Goal: Task Accomplishment & Management: Manage account settings

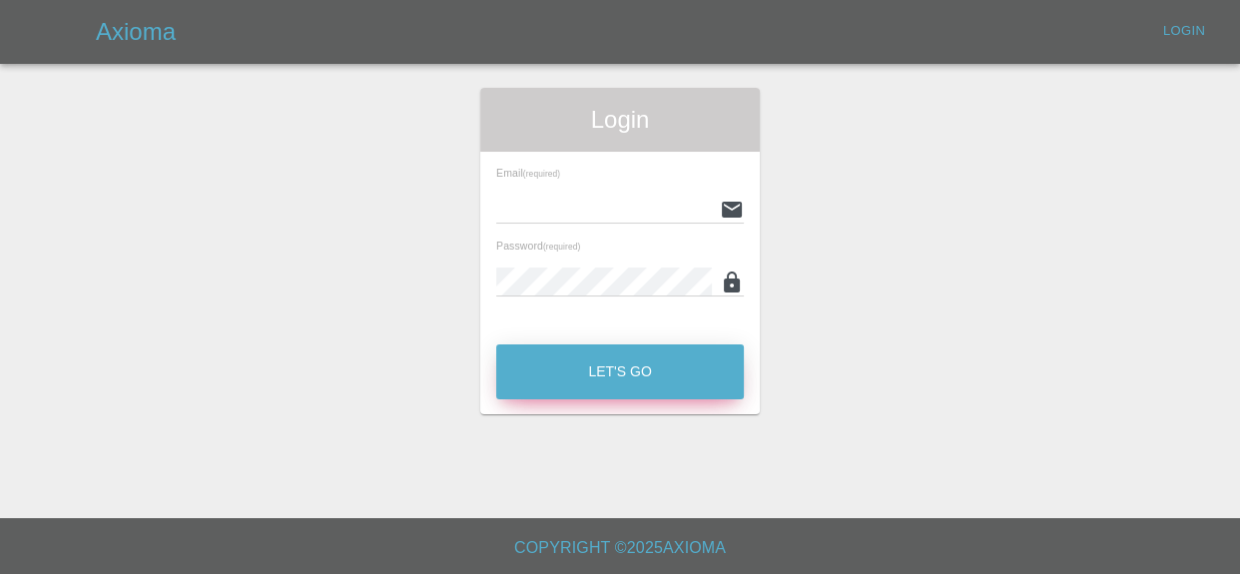
type input "[EMAIL_ADDRESS][DOMAIN_NAME]"
click at [526, 386] on button "Let's Go" at bounding box center [620, 371] width 248 height 55
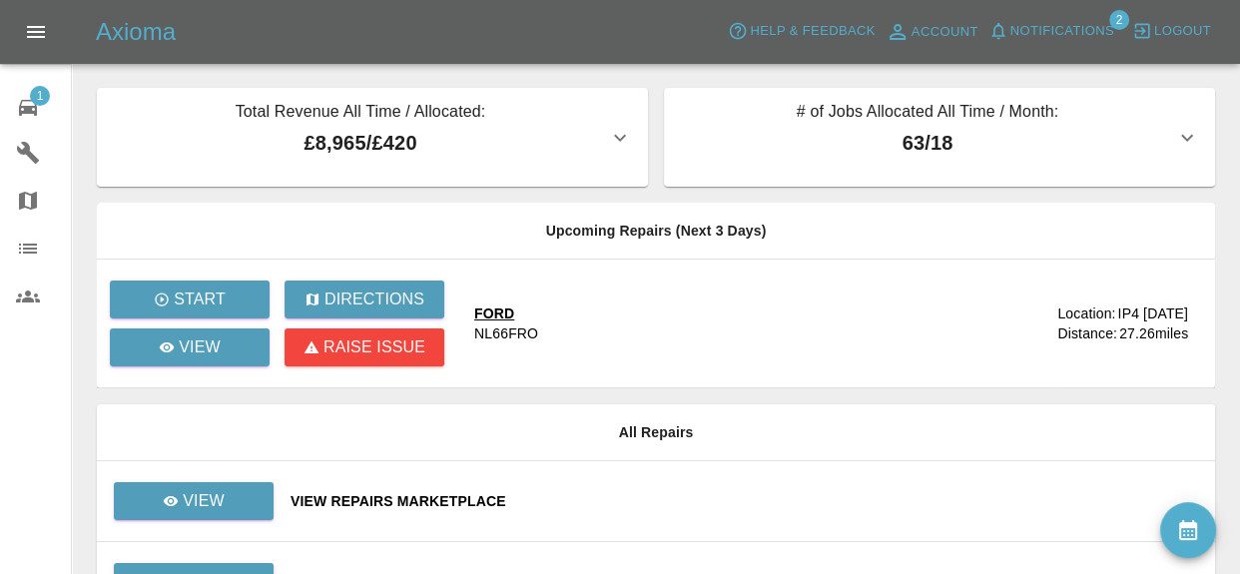
click at [1073, 20] on span "Notifications" at bounding box center [1063, 31] width 104 height 23
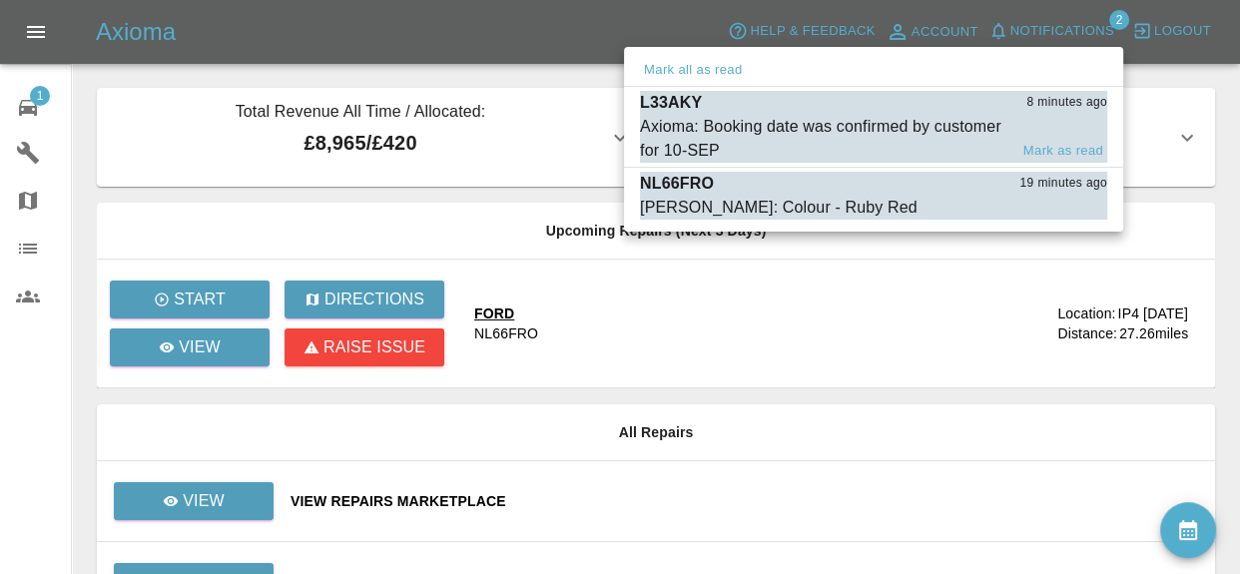
click at [1000, 106] on div "L33AKY 8 minutes ago" at bounding box center [873, 103] width 467 height 24
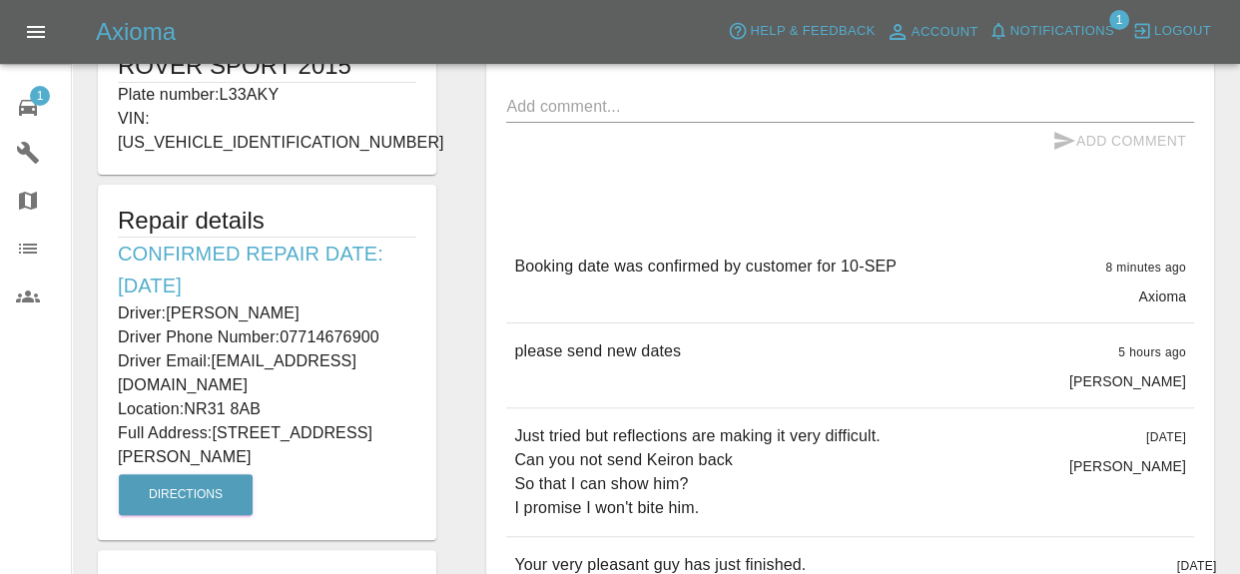
scroll to position [471, 0]
click at [1072, 21] on span "Notifications" at bounding box center [1063, 31] width 104 height 23
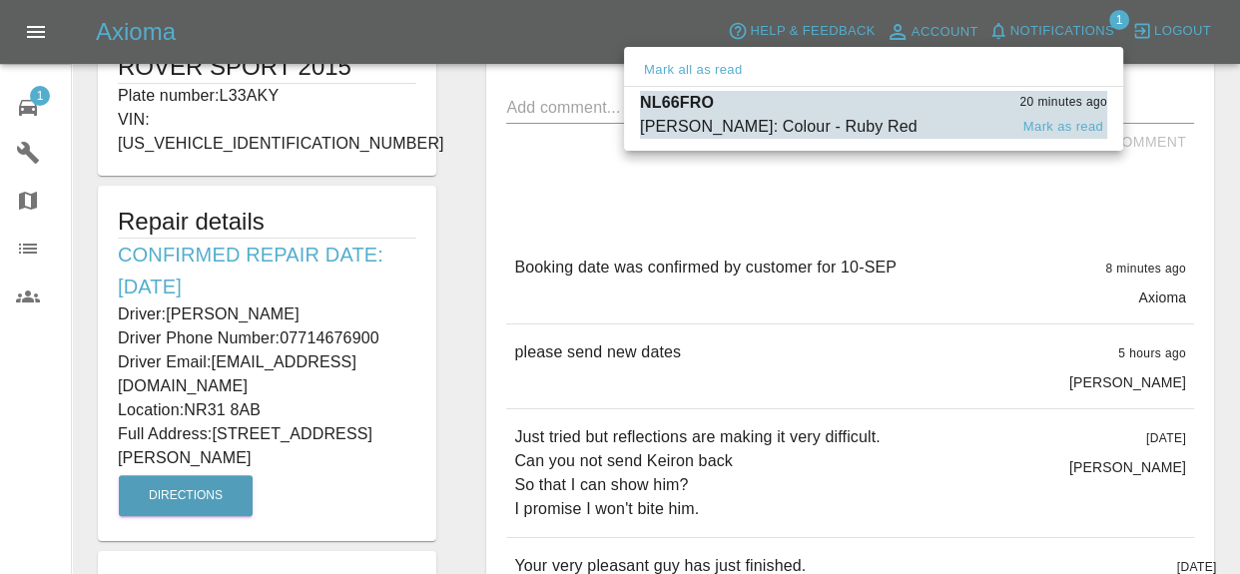
click at [854, 132] on div "[PERSON_NAME]: Colour - Ruby Red" at bounding box center [779, 127] width 278 height 24
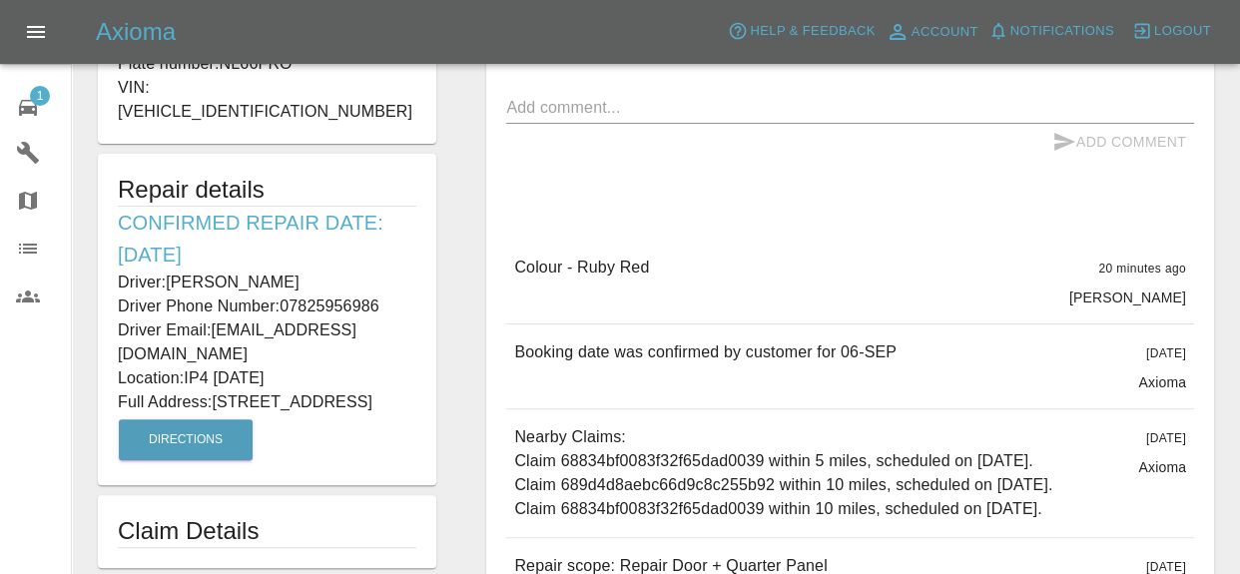
type input "220"
type input "IP4 [DATE]"
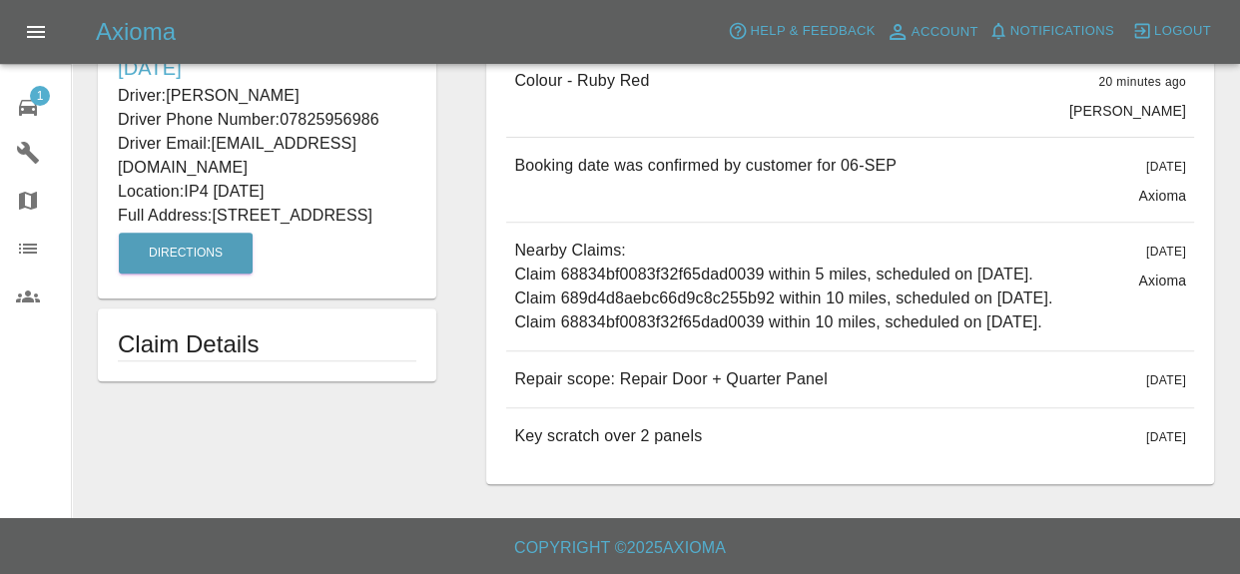
scroll to position [653, 0]
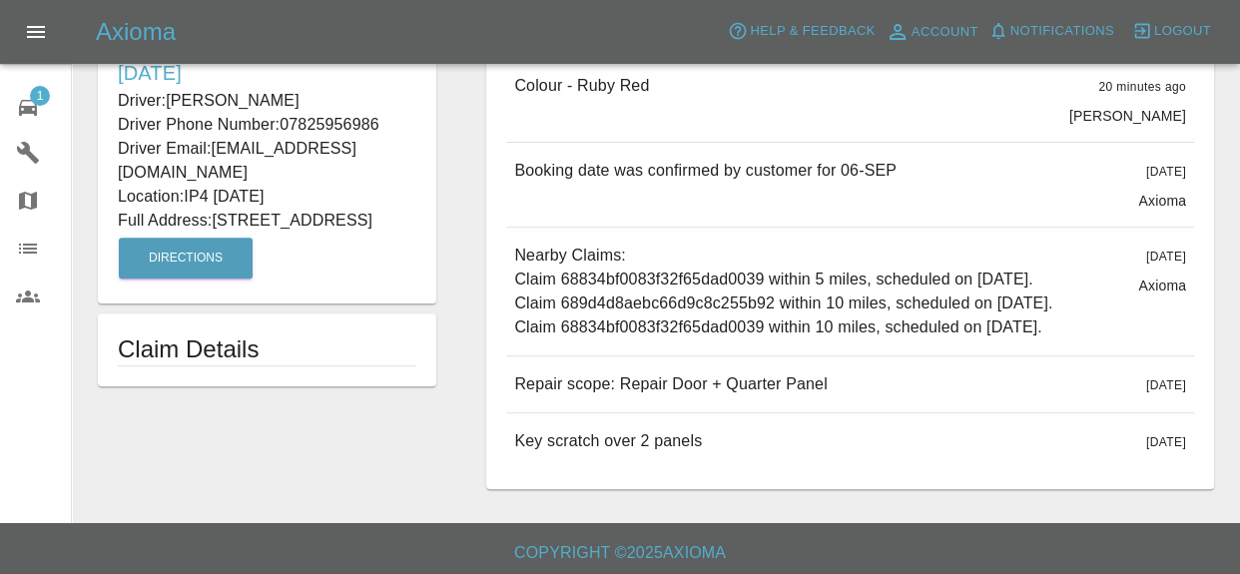
click at [38, 86] on span "1" at bounding box center [40, 96] width 20 height 20
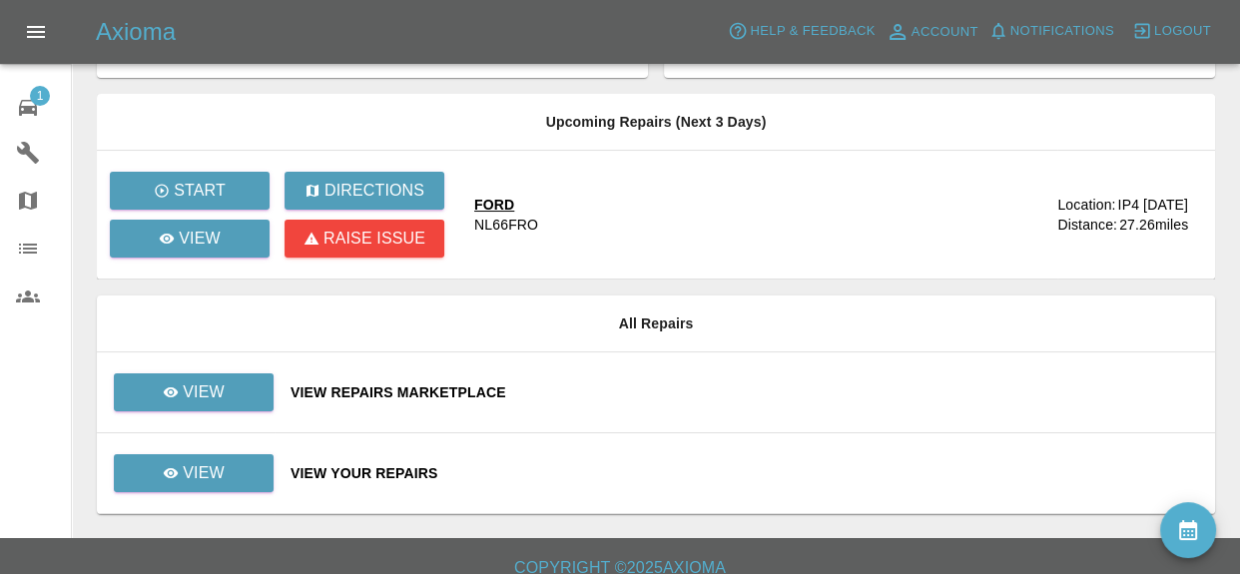
scroll to position [128, 0]
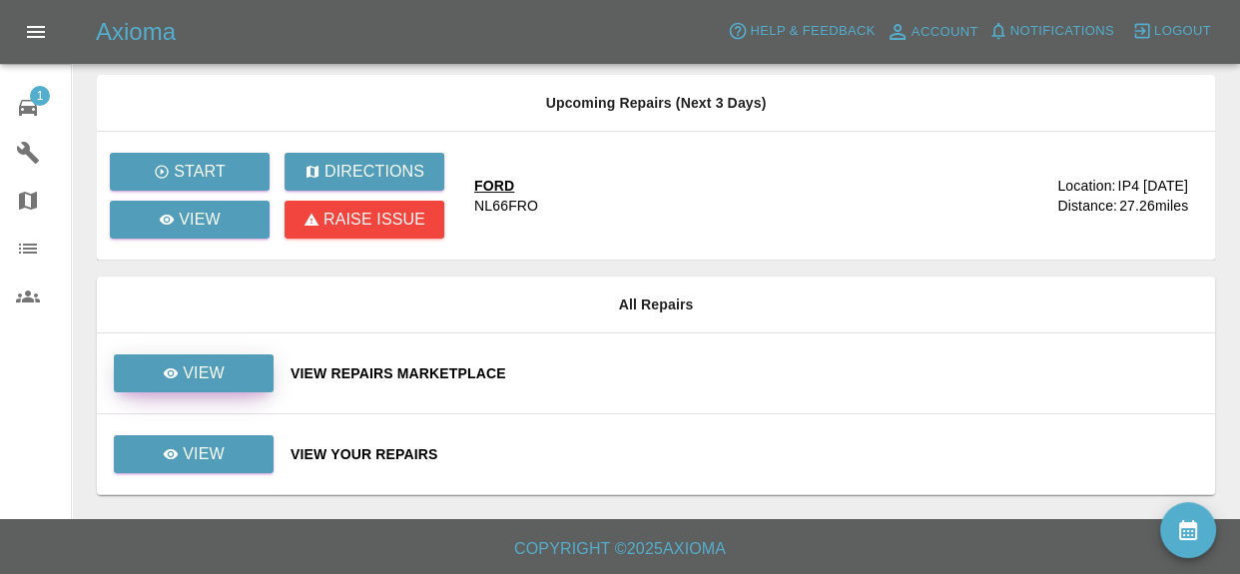
click at [219, 361] on p "View" at bounding box center [204, 373] width 42 height 24
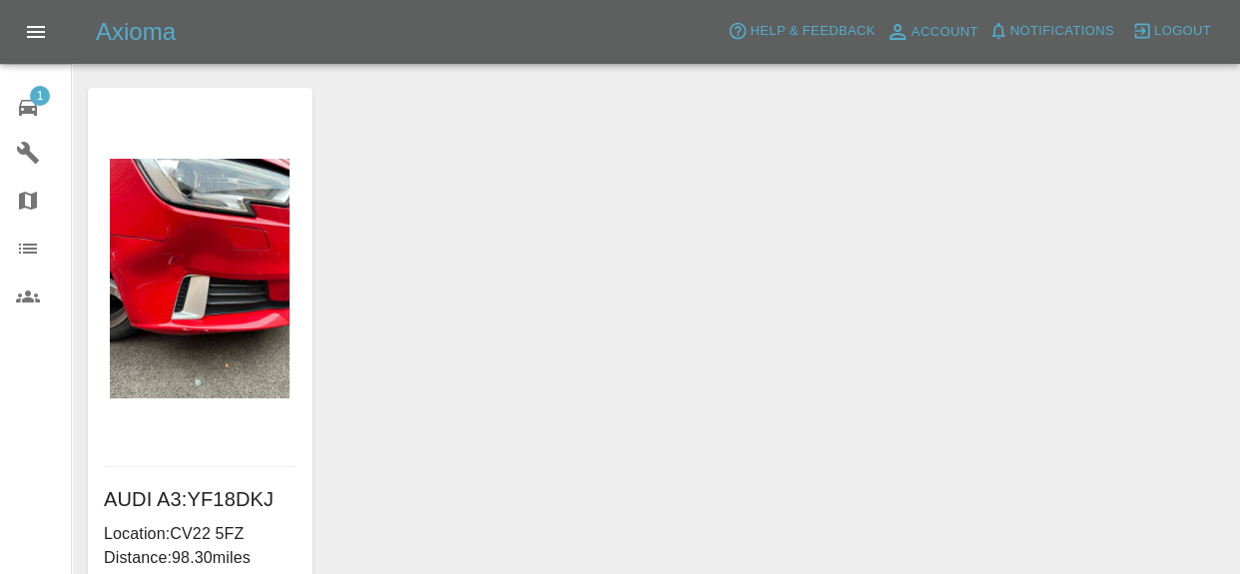
click at [24, 84] on link "1 Repair home" at bounding box center [35, 105] width 71 height 48
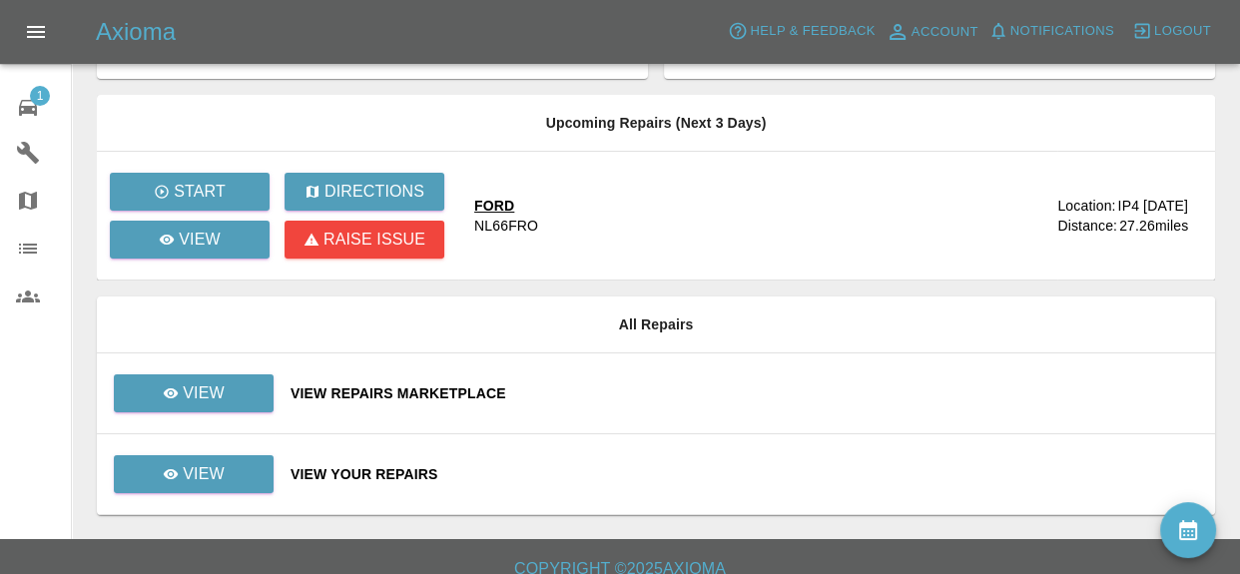
scroll to position [128, 0]
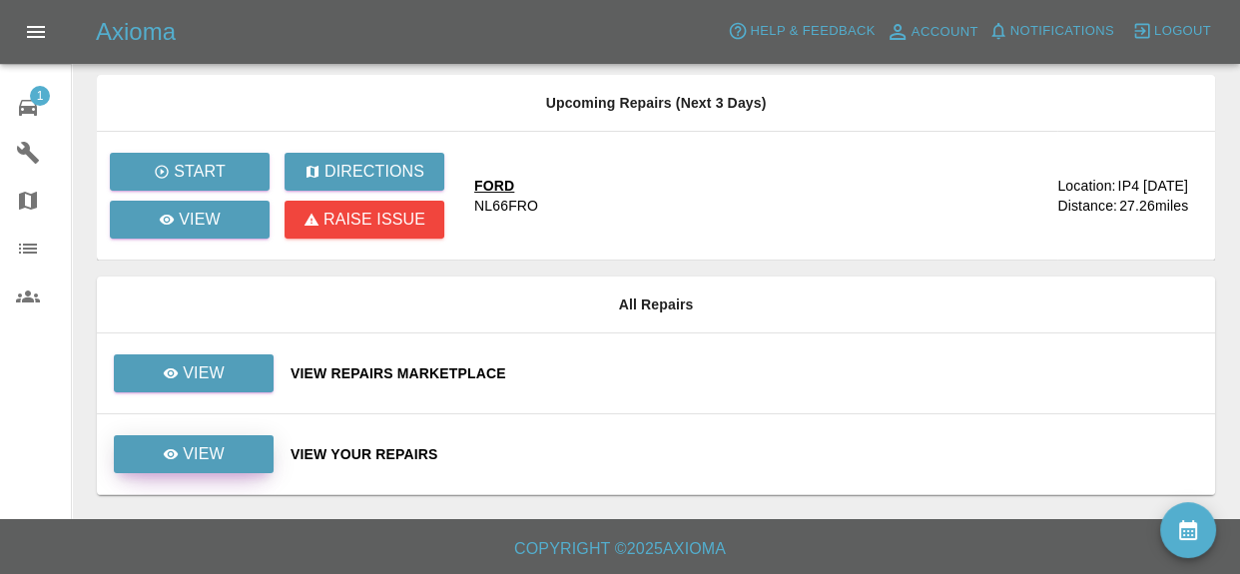
click at [214, 469] on link "View" at bounding box center [194, 454] width 160 height 38
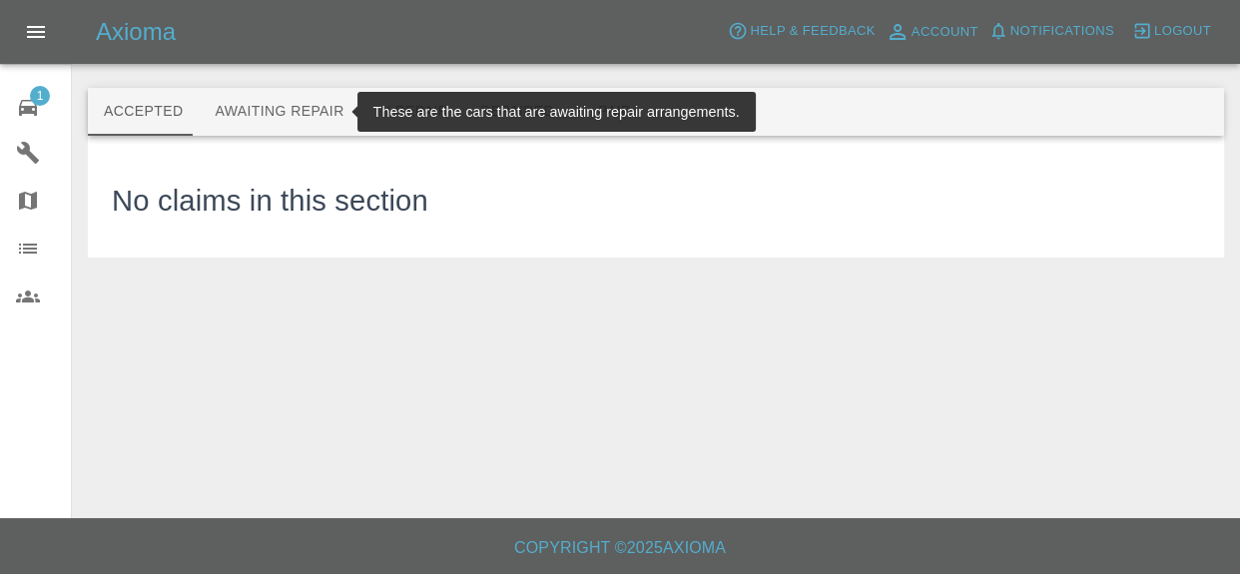
click at [308, 102] on button "Awaiting Repair" at bounding box center [279, 112] width 161 height 48
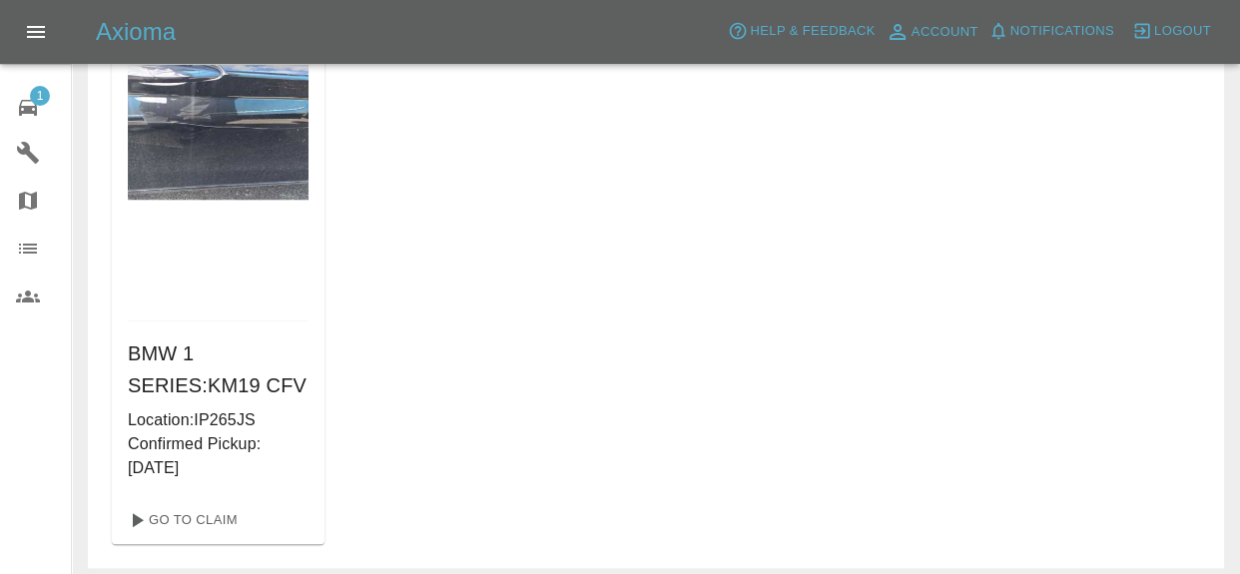
scroll to position [1749, 0]
